Goal: Information Seeking & Learning: Find contact information

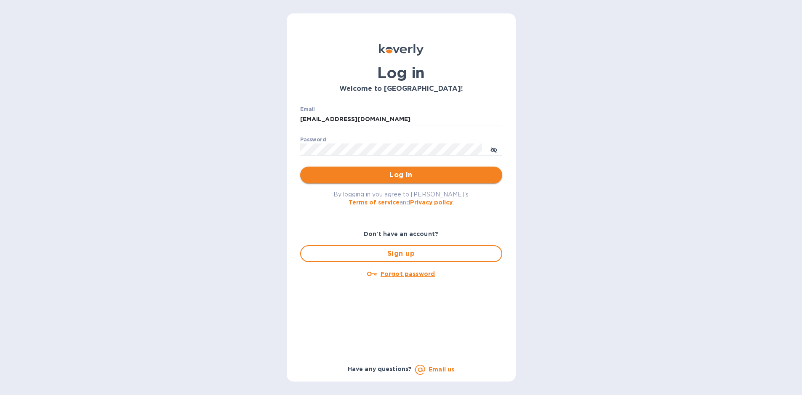
click at [401, 171] on span "Log in" at bounding box center [401, 175] width 189 height 10
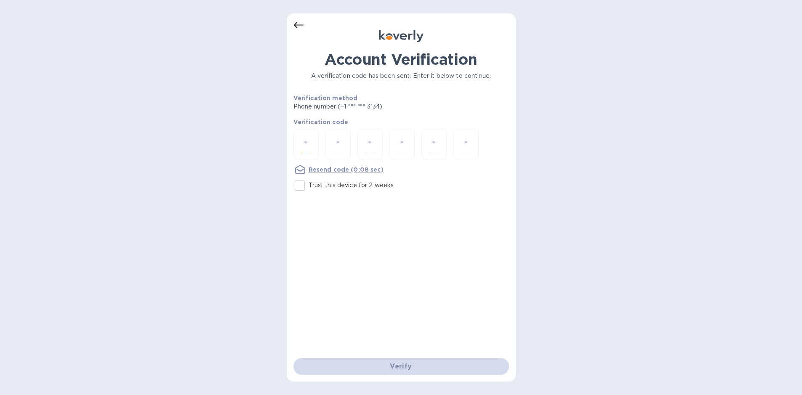
click at [305, 142] on input "number" at bounding box center [306, 145] width 11 height 16
type input "8"
type input "9"
type input "7"
type input "0"
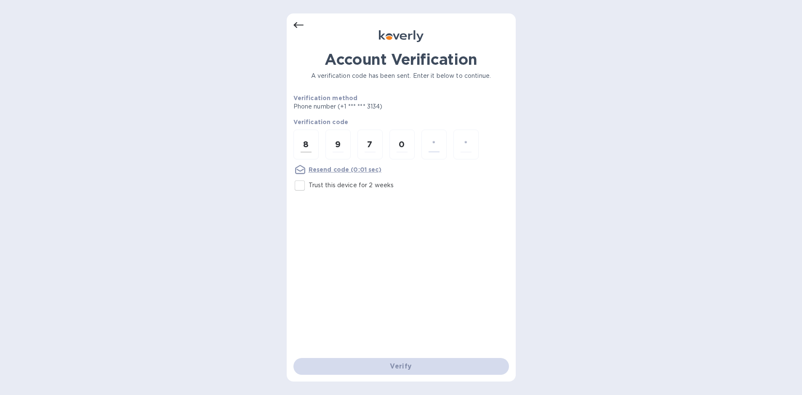
type input "8"
type input "5"
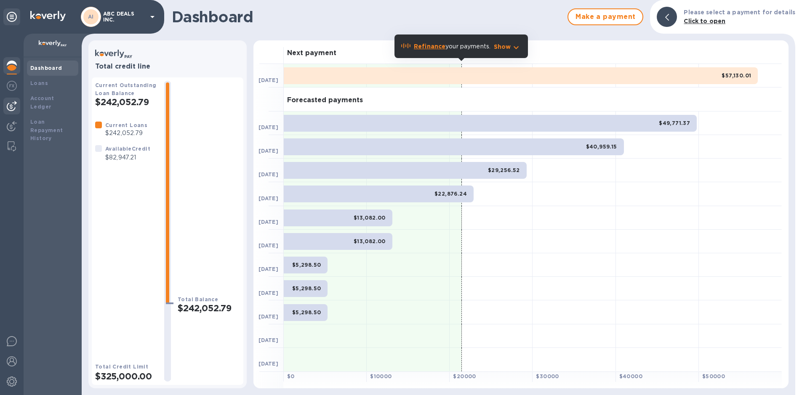
click at [14, 104] on img at bounding box center [12, 106] width 10 height 10
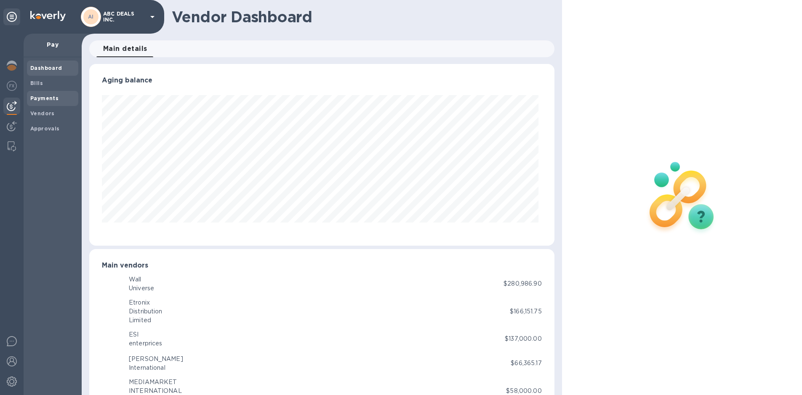
scroll to position [182, 462]
click at [41, 110] on b "Vendors" at bounding box center [42, 113] width 24 height 6
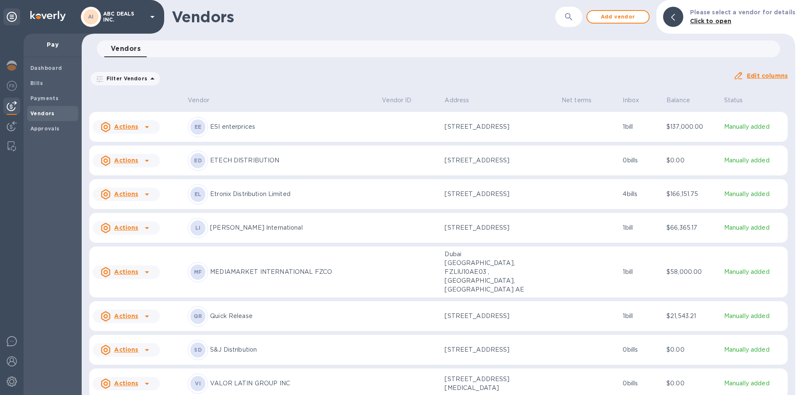
scroll to position [69, 0]
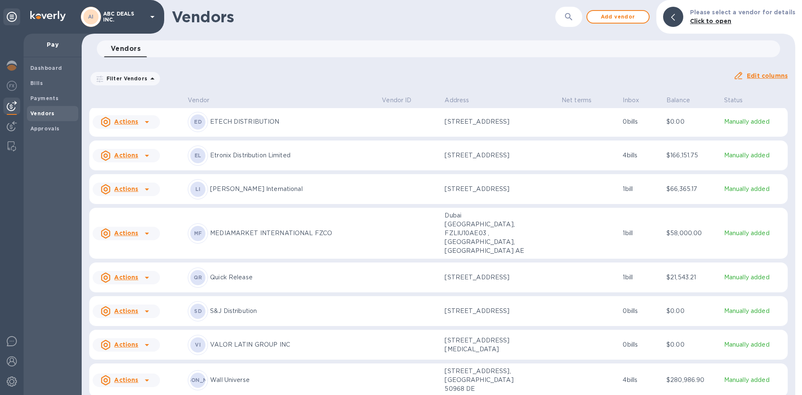
click at [171, 374] on td "Actions" at bounding box center [136, 381] width 95 height 34
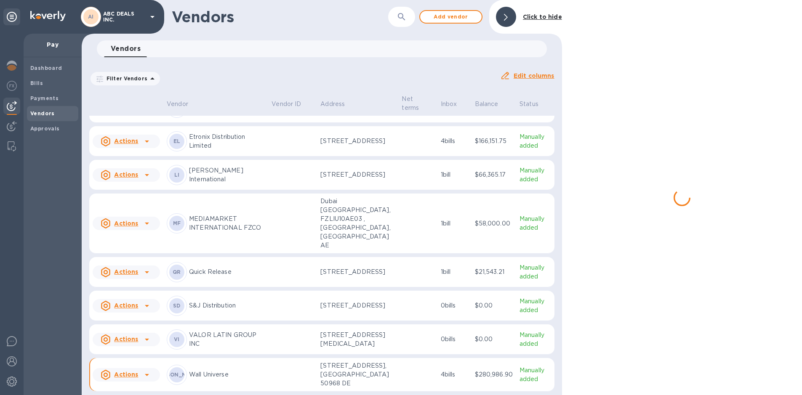
scroll to position [85, 0]
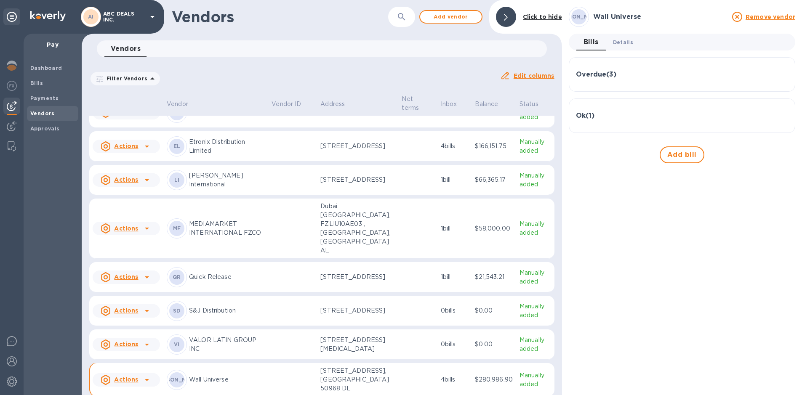
click at [628, 40] on span "Details 0" at bounding box center [623, 42] width 20 height 9
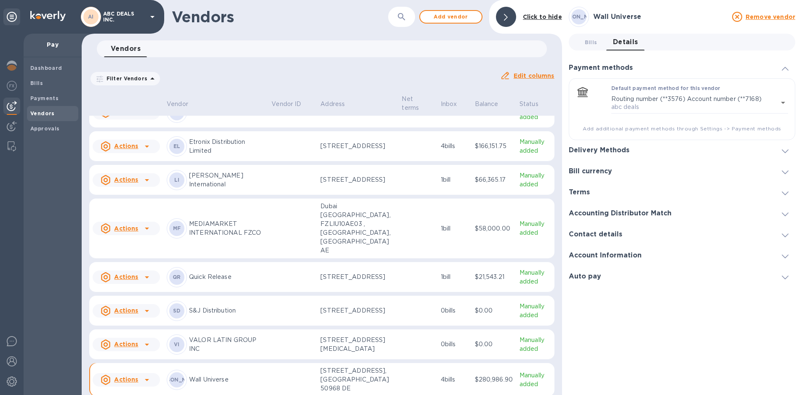
click at [587, 236] on h3 "Contact details" at bounding box center [595, 235] width 53 height 8
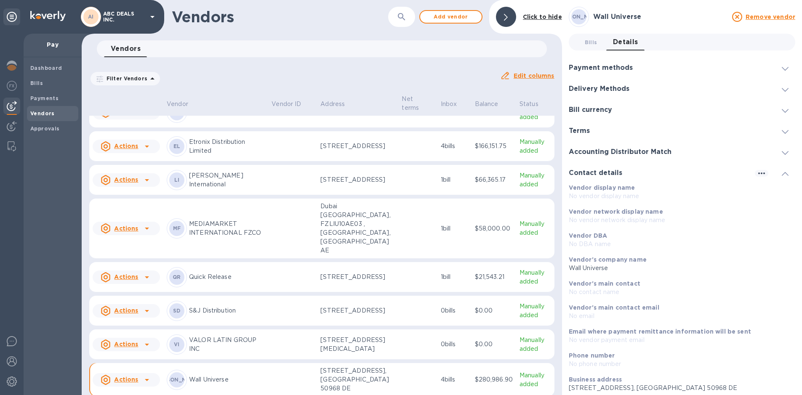
click at [607, 151] on h3 "Accounting Distributor Match" at bounding box center [620, 152] width 103 height 8
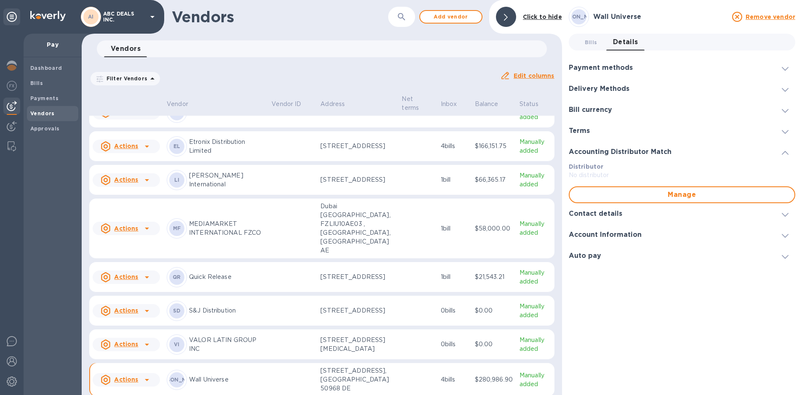
click at [596, 230] on div "Account Information" at bounding box center [682, 234] width 227 height 21
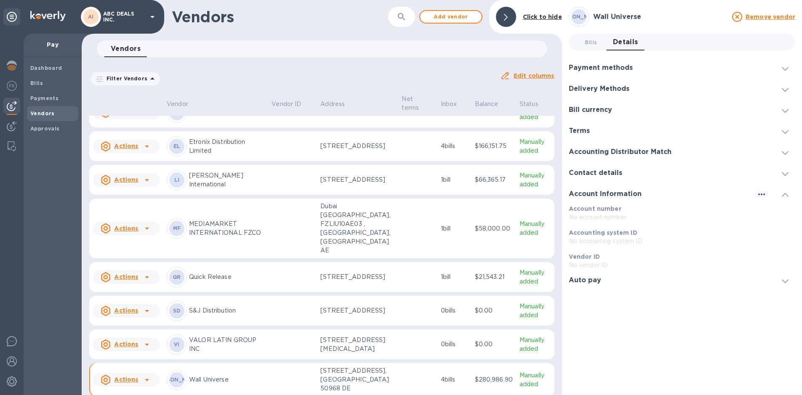
click at [600, 65] on h3 "Payment methods" at bounding box center [601, 68] width 64 height 8
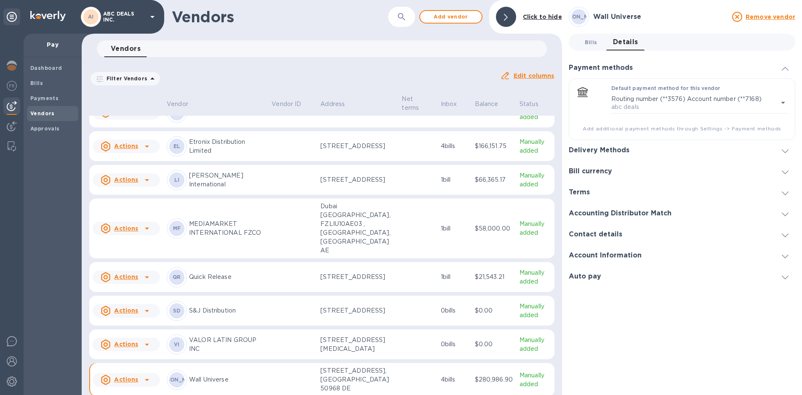
click at [590, 43] on span "Bills 0" at bounding box center [591, 42] width 13 height 9
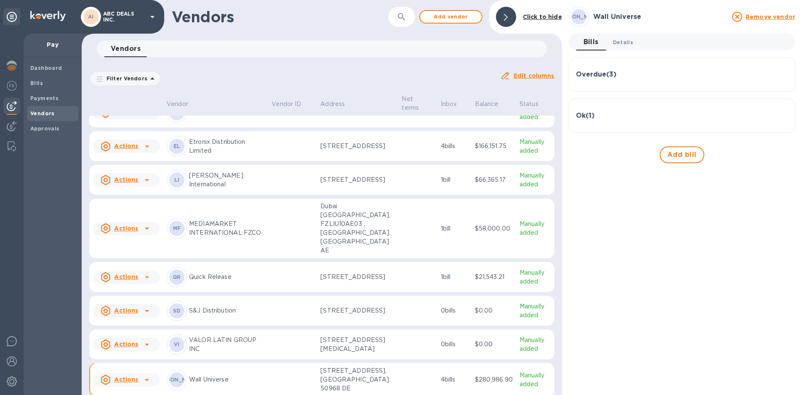
click at [619, 41] on span "Details 0" at bounding box center [623, 42] width 20 height 9
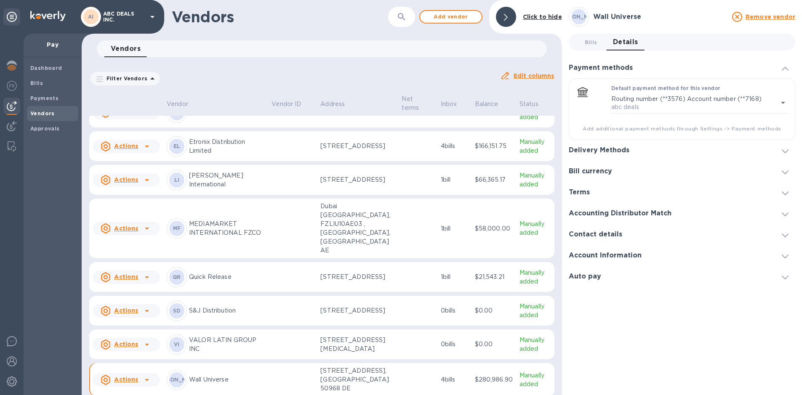
click at [598, 165] on div "Bill currency" at bounding box center [682, 171] width 227 height 21
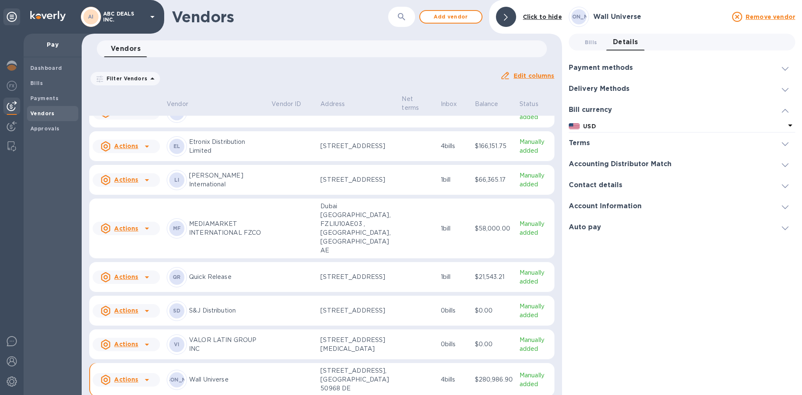
click at [599, 66] on h3 "Payment methods" at bounding box center [601, 68] width 64 height 8
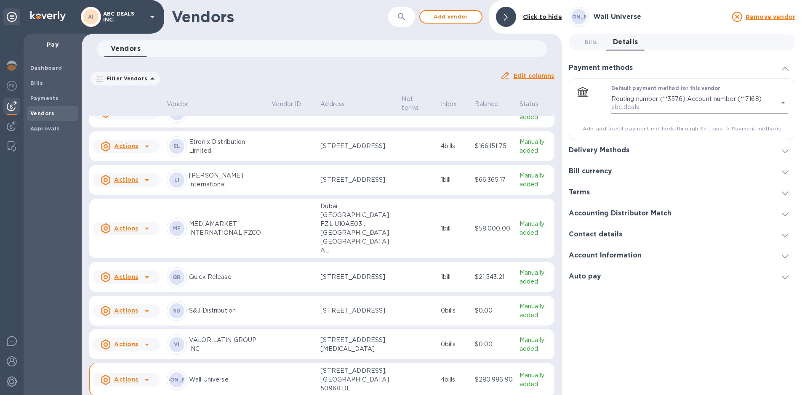
click at [785, 103] on body "AI ABC DEALS INC. Pay Dashboard Bills Payments Vendors Approvals Vendors ​ Add …" at bounding box center [401, 197] width 802 height 395
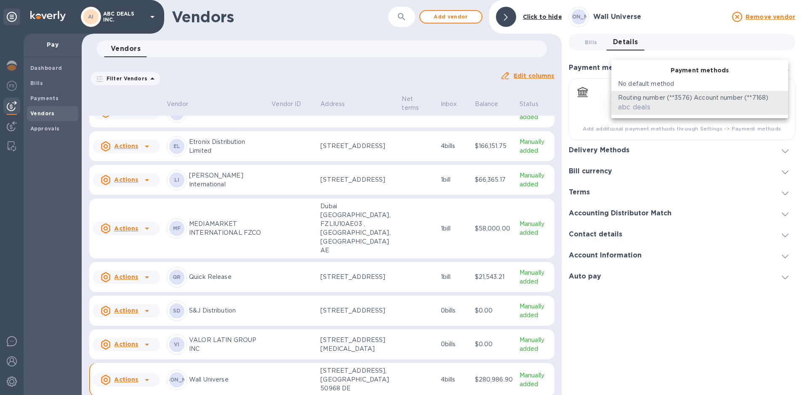
click at [718, 167] on div at bounding box center [401, 197] width 802 height 395
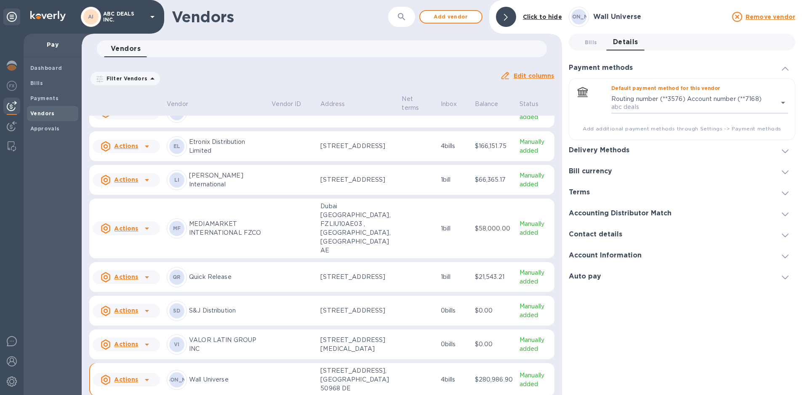
click at [784, 67] on icon at bounding box center [785, 69] width 7 height 4
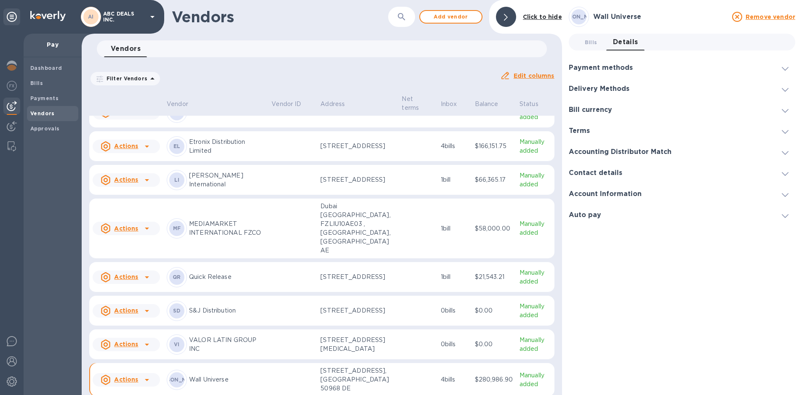
click at [785, 68] on icon at bounding box center [785, 69] width 7 height 4
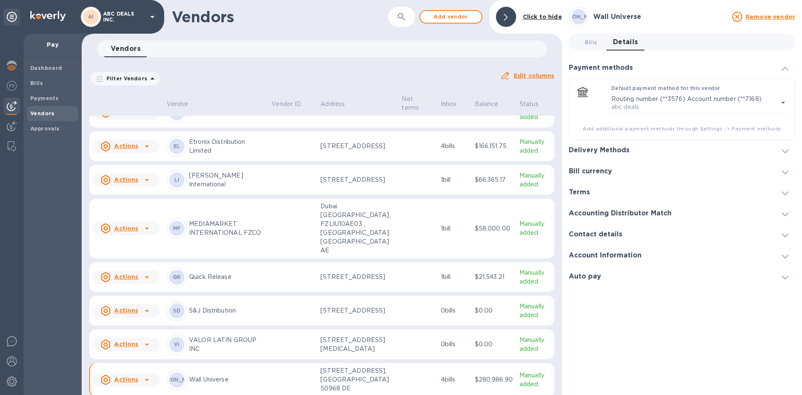
click at [603, 151] on h3 "Delivery Methods" at bounding box center [599, 151] width 61 height 8
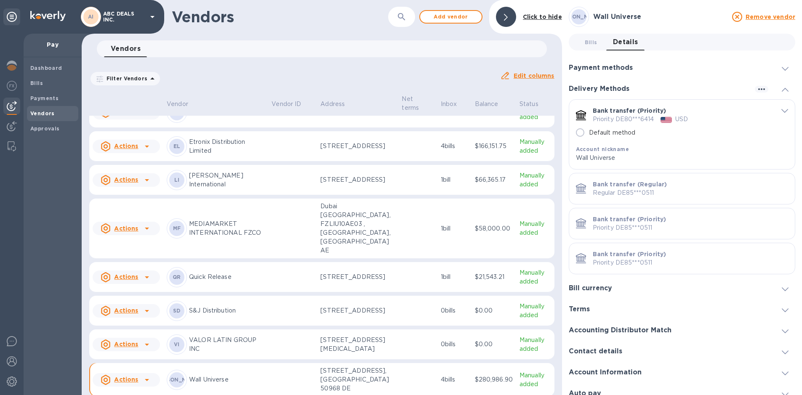
click at [782, 109] on icon "default-method" at bounding box center [785, 111] width 7 height 4
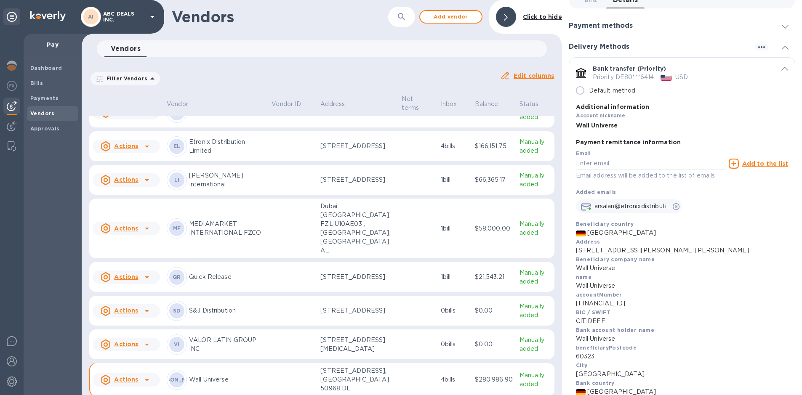
scroll to position [84, 0]
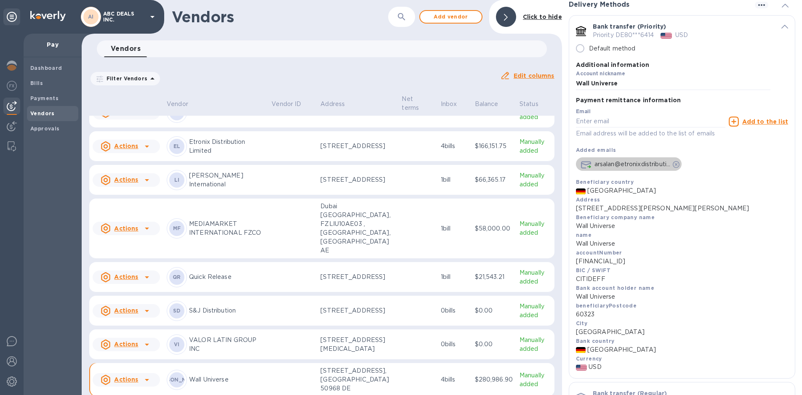
click at [678, 165] on icon "default-method" at bounding box center [676, 164] width 7 height 7
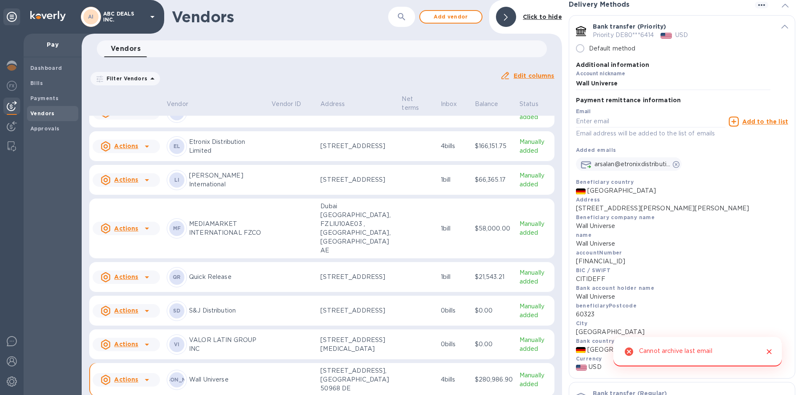
click at [682, 346] on div "Cannot archive last email" at bounding box center [675, 352] width 73 height 16
click at [616, 122] on input "default-method" at bounding box center [651, 121] width 150 height 13
paste input "[EMAIL_ADDRESS][DOMAIN_NAME]"
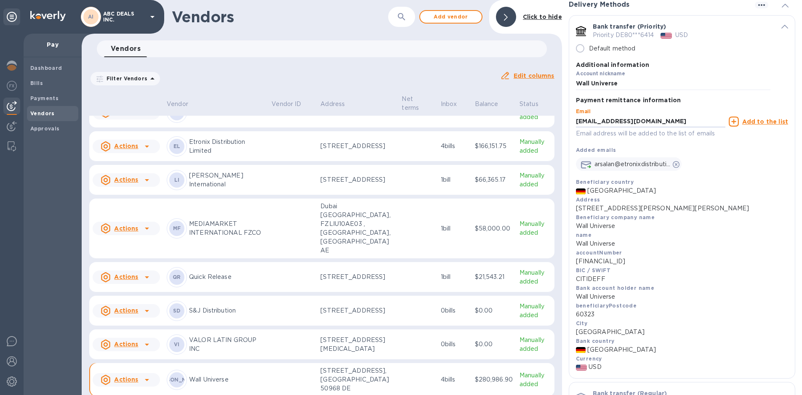
type input "[EMAIL_ADDRESS][DOMAIN_NAME]"
click at [761, 123] on u "Add to the list" at bounding box center [765, 121] width 46 height 7
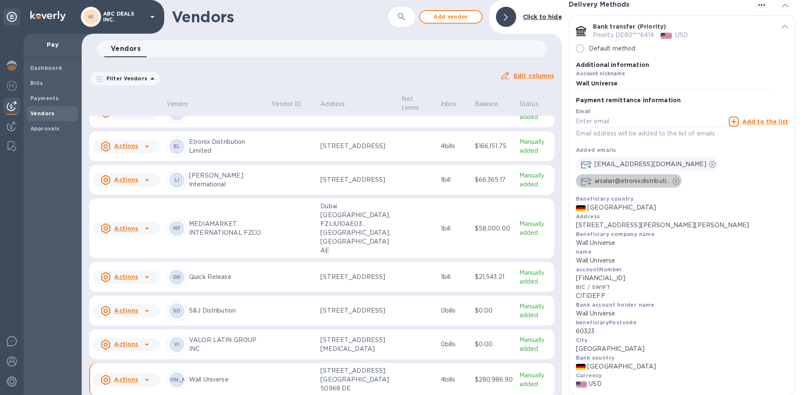
click at [679, 181] on icon "default-method" at bounding box center [676, 181] width 7 height 7
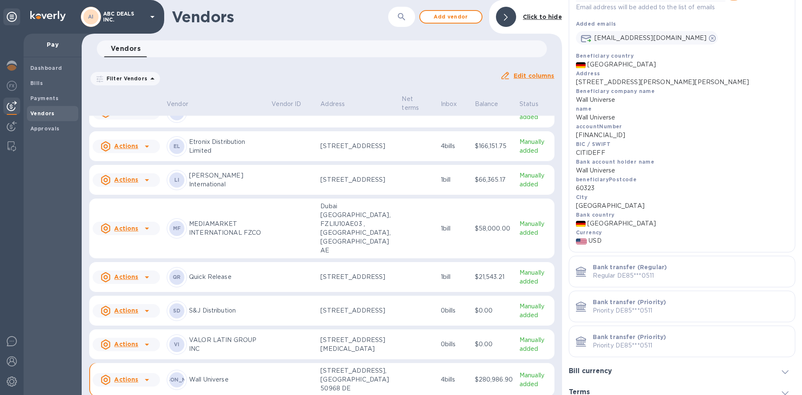
scroll to position [0, 0]
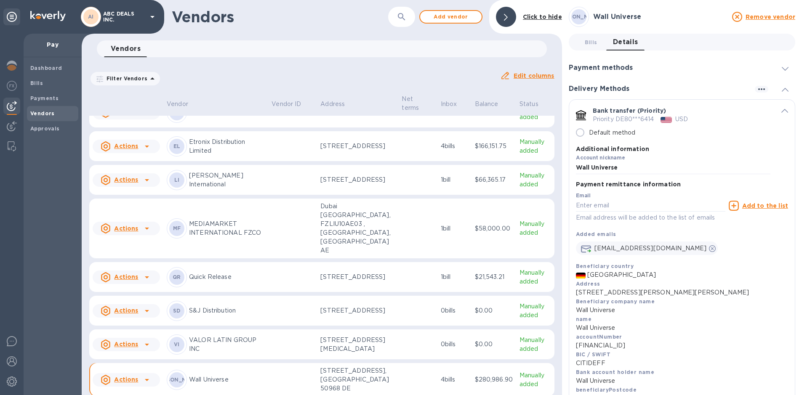
click at [724, 267] on div "Beneficiary country [GEOGRAPHIC_DATA]" at bounding box center [682, 271] width 212 height 18
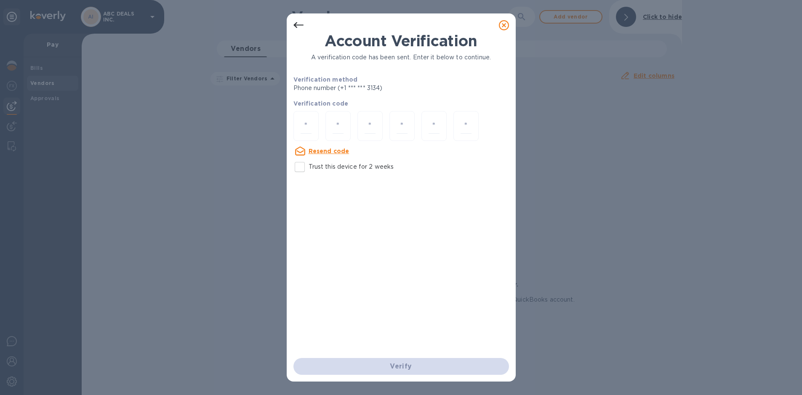
click at [507, 22] on icon at bounding box center [504, 25] width 10 height 10
click at [505, 24] on icon at bounding box center [504, 25] width 10 height 10
